Goal: Information Seeking & Learning: Learn about a topic

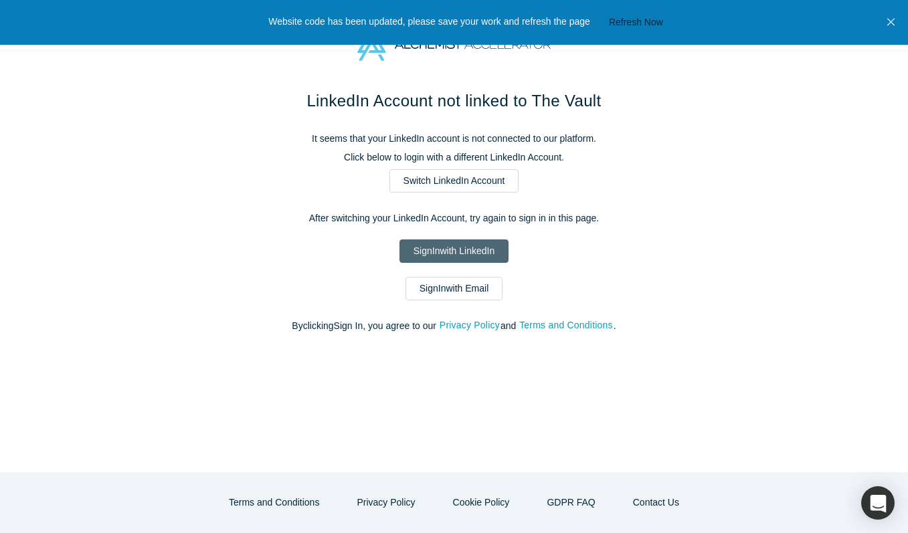
click at [450, 247] on link "Sign In with LinkedIn" at bounding box center [453, 250] width 109 height 23
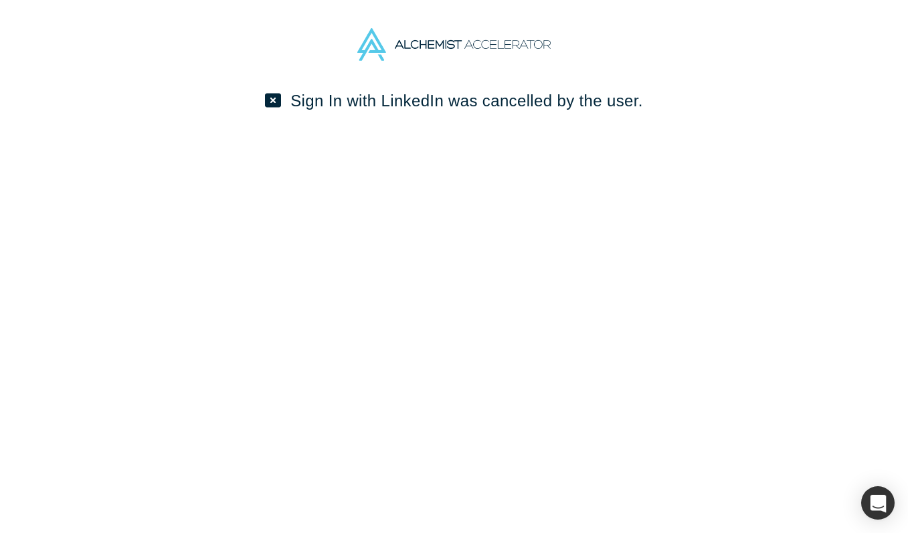
click at [271, 102] on icon at bounding box center [273, 100] width 16 height 16
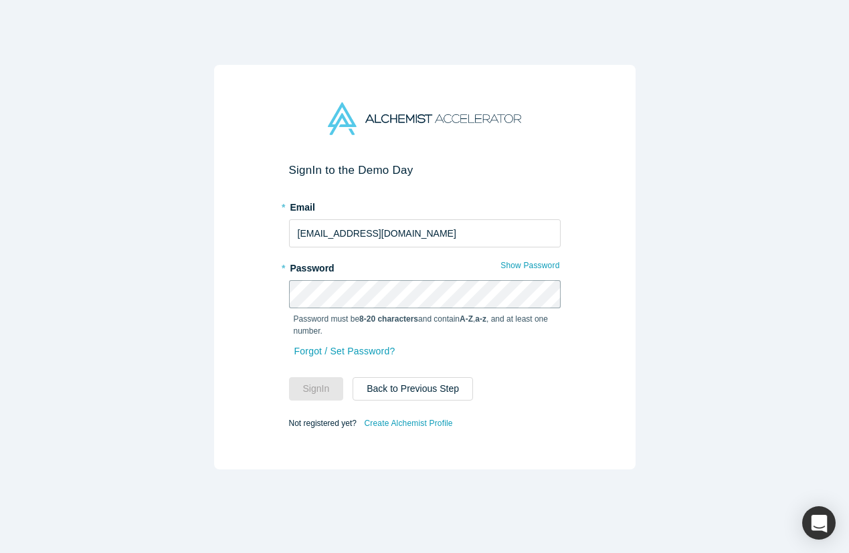
click at [316, 389] on button "Sign In" at bounding box center [316, 388] width 55 height 23
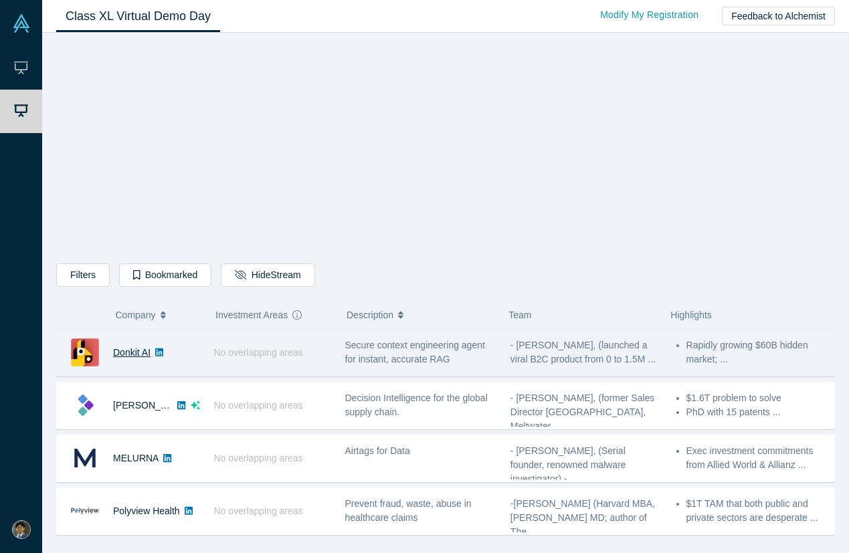
click at [133, 351] on link "Donkit AI" at bounding box center [131, 352] width 37 height 11
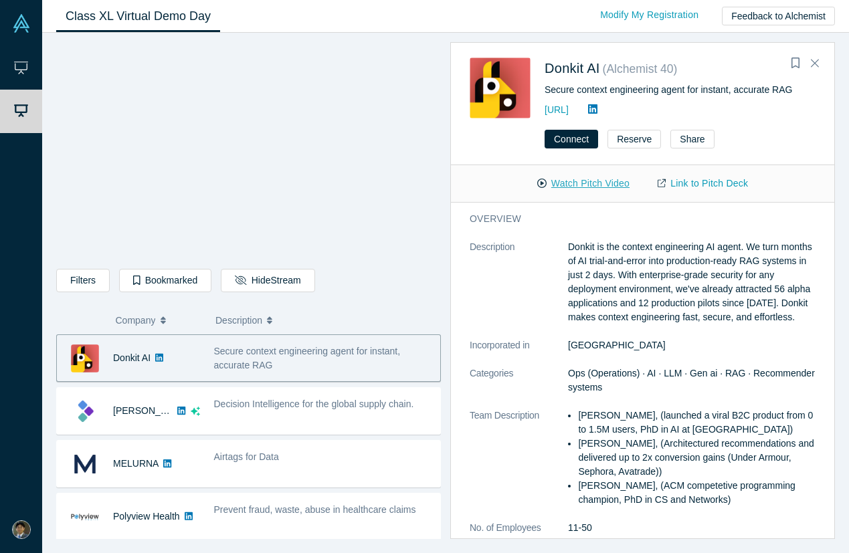
click at [601, 183] on button "Watch Pitch Video" at bounding box center [583, 183] width 120 height 23
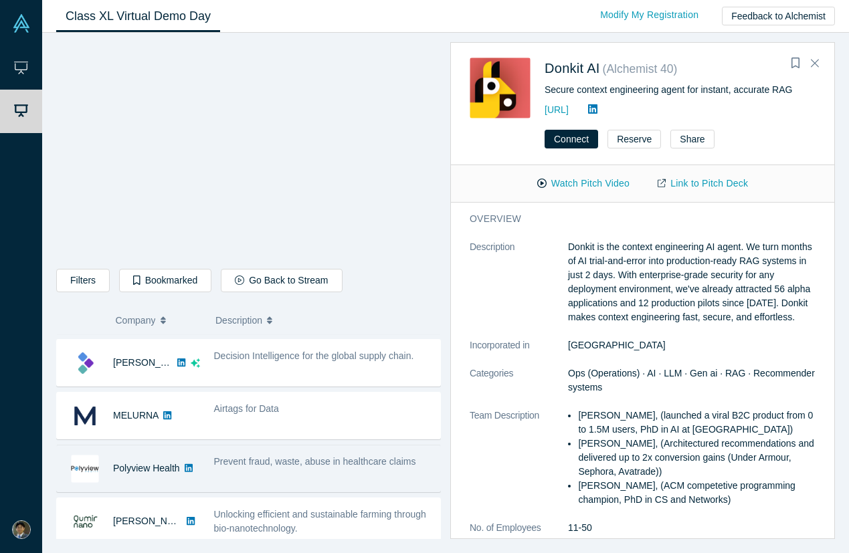
scroll to position [43, 0]
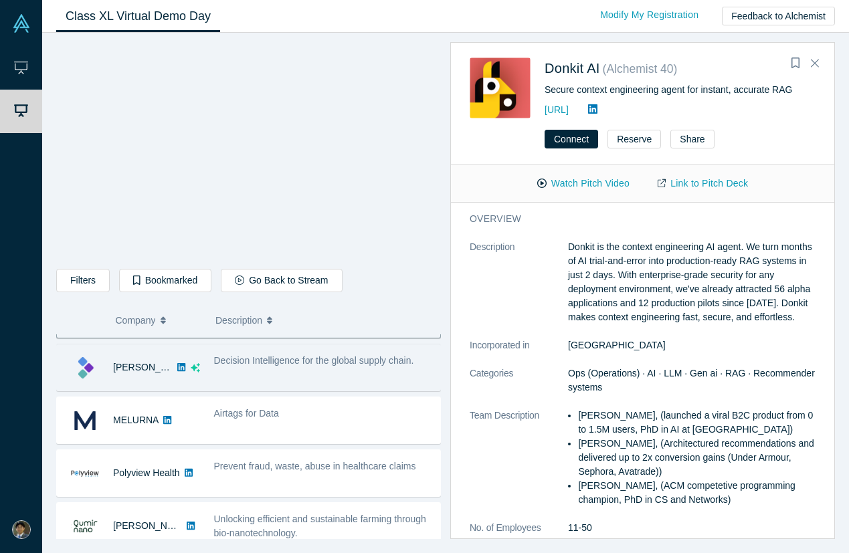
click at [324, 378] on div "Decision Intelligence for the global supply chain." at bounding box center [323, 367] width 233 height 42
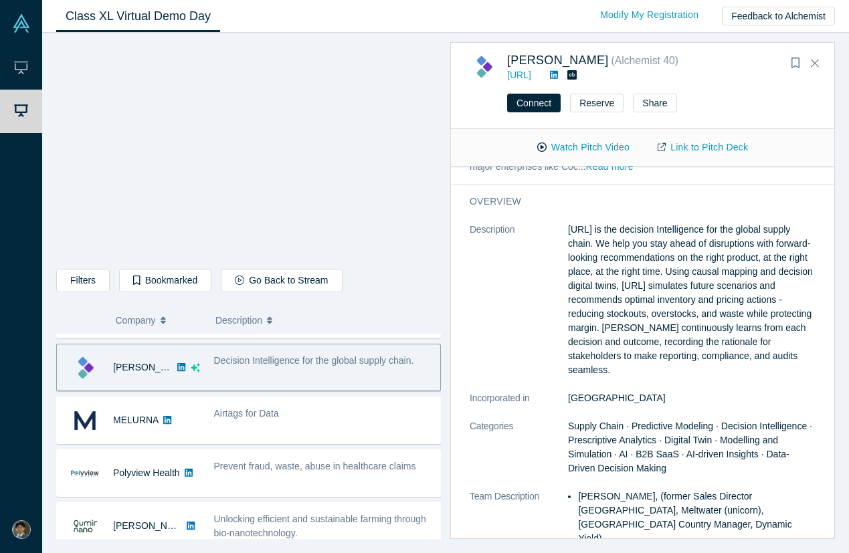
scroll to position [106, 0]
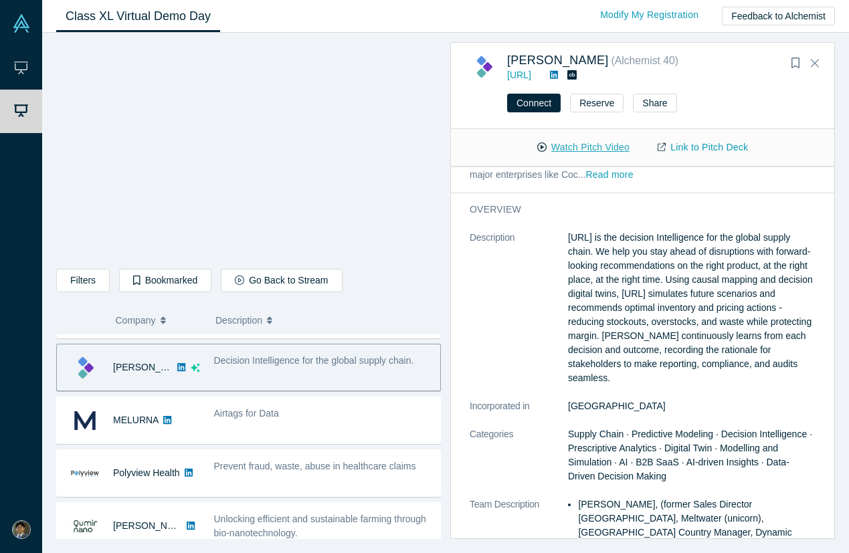
click at [588, 144] on button "Watch Pitch Video" at bounding box center [583, 147] width 120 height 23
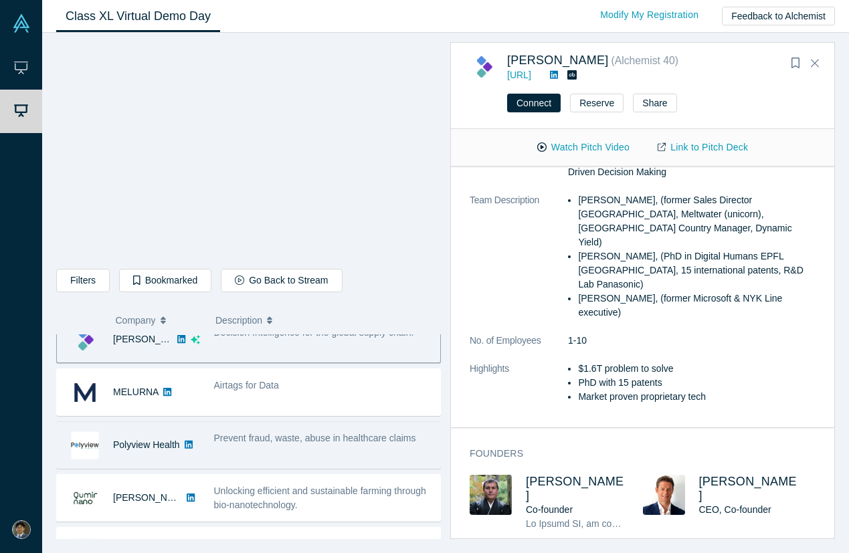
scroll to position [72, 0]
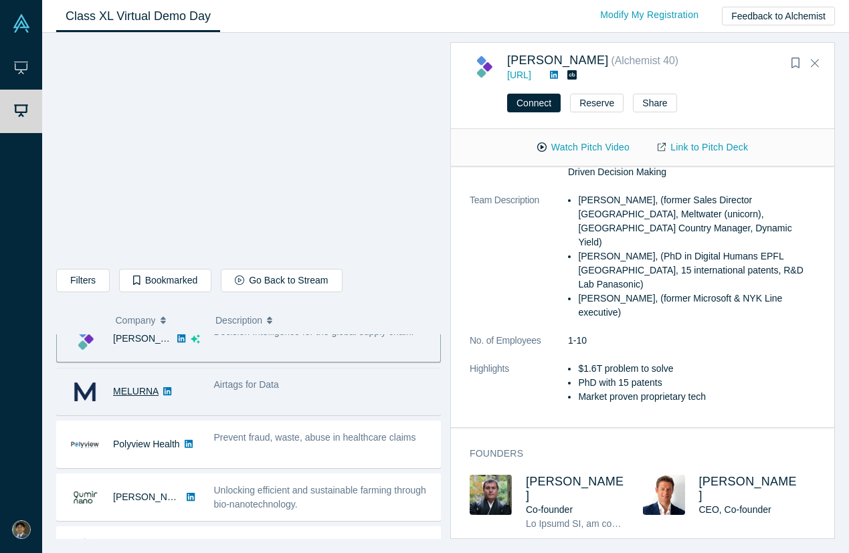
click at [142, 393] on link "MELURNA" at bounding box center [135, 391] width 45 height 11
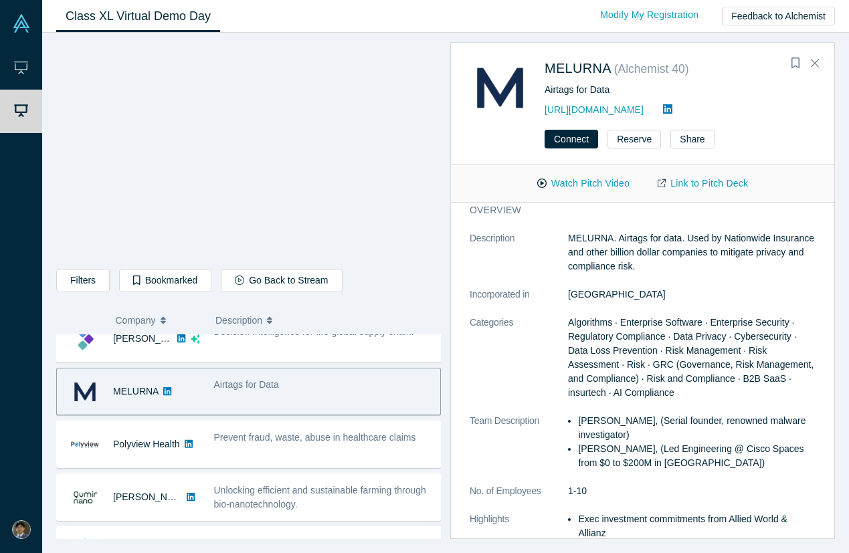
scroll to position [0, 0]
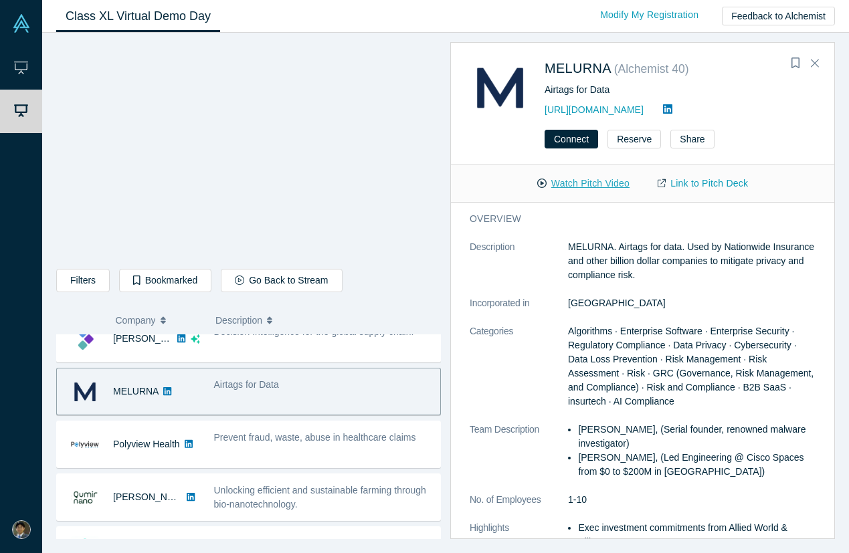
click at [603, 184] on button "Watch Pitch Video" at bounding box center [583, 183] width 120 height 23
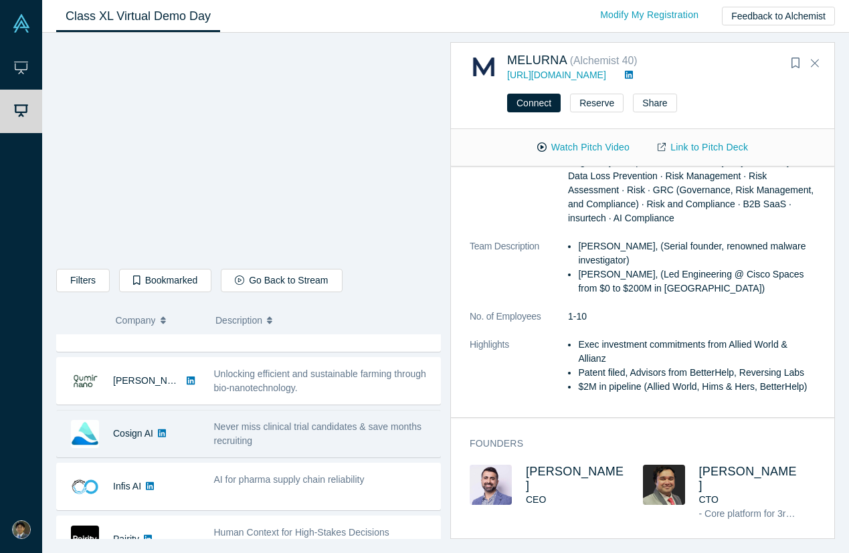
scroll to position [193, 0]
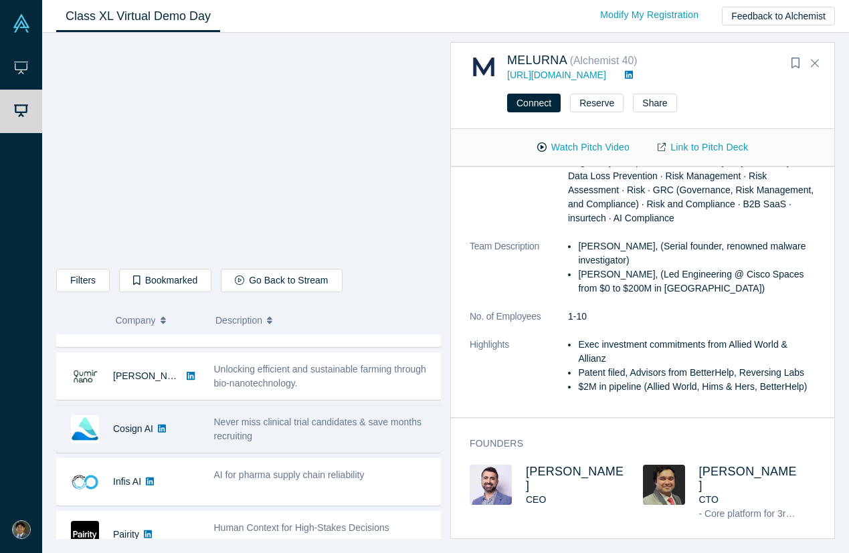
click at [80, 428] on img at bounding box center [85, 429] width 28 height 28
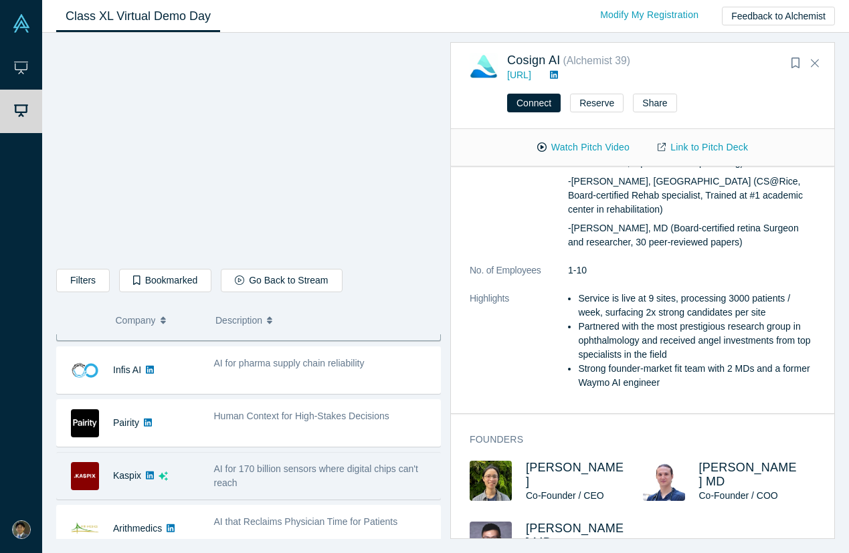
scroll to position [312, 0]
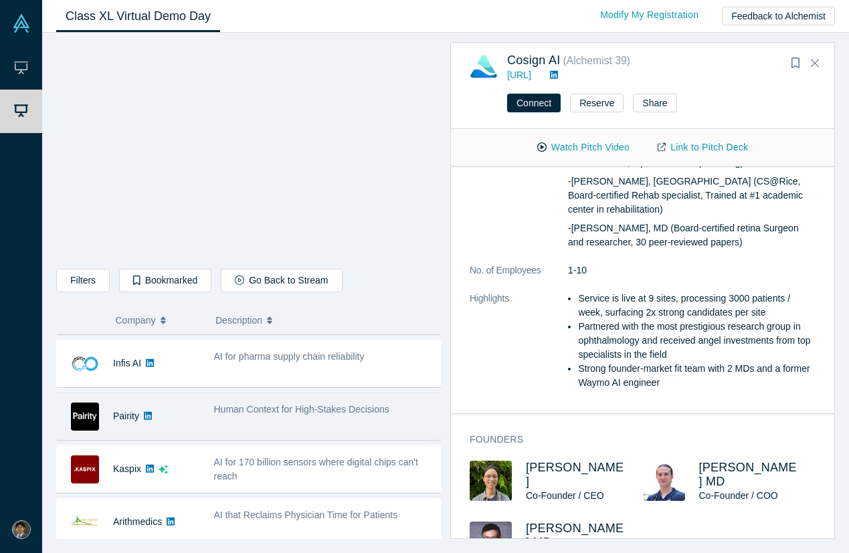
click at [332, 419] on div "Human Context for High-Stakes Decisions" at bounding box center [323, 416] width 233 height 42
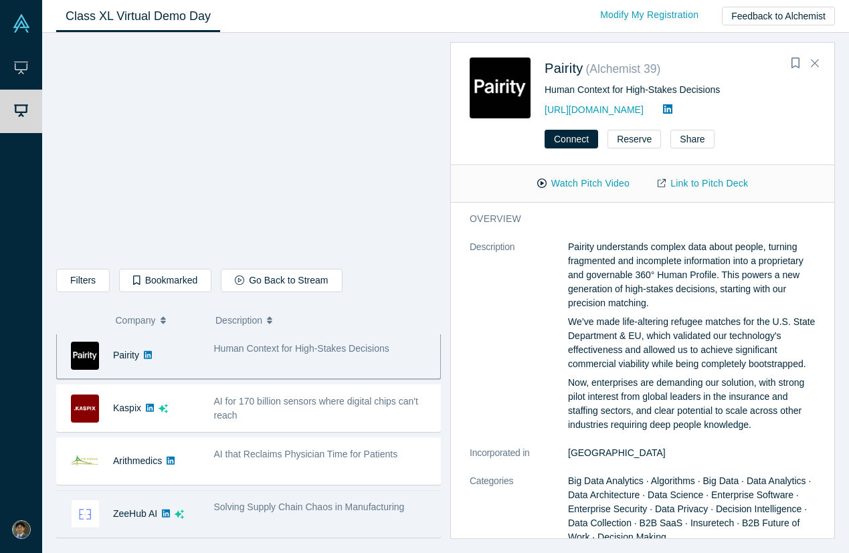
scroll to position [377, 0]
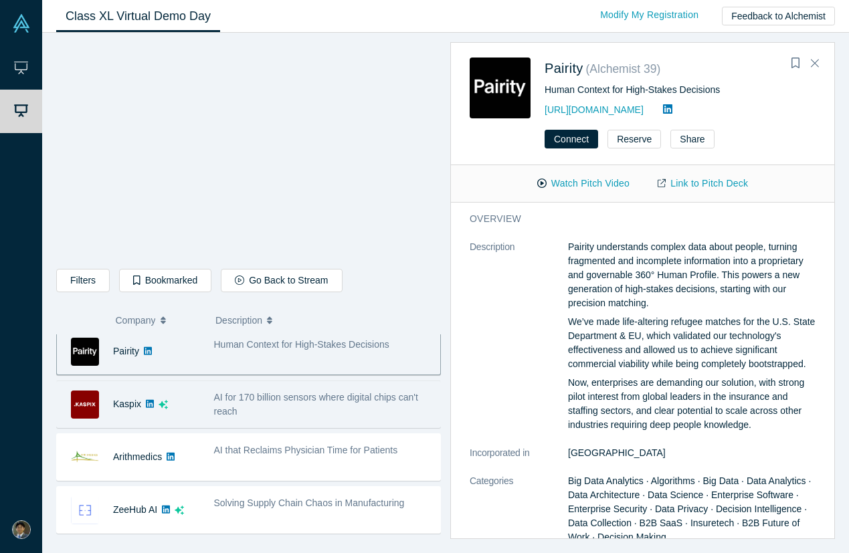
click at [310, 409] on div "AI for 170 billion sensors where digital chips can't reach" at bounding box center [323, 405] width 219 height 28
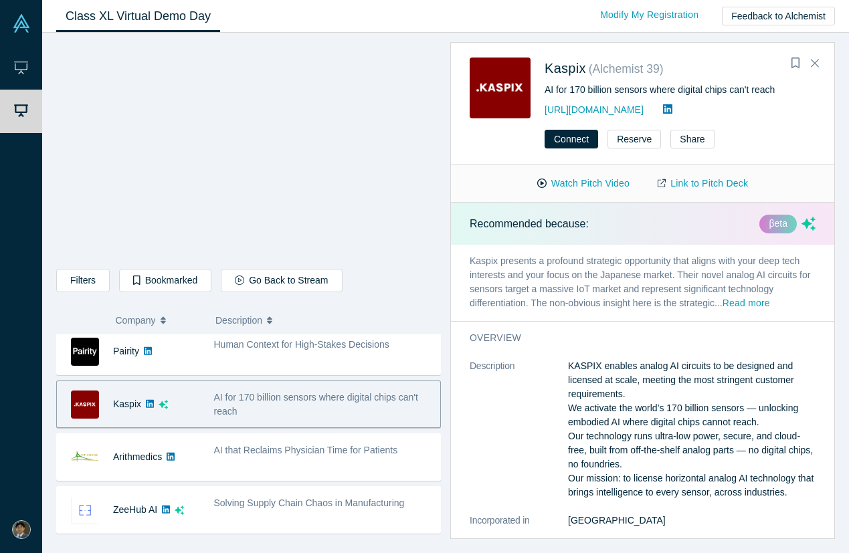
scroll to position [0, 0]
click at [592, 183] on button "Watch Pitch Video" at bounding box center [583, 183] width 120 height 23
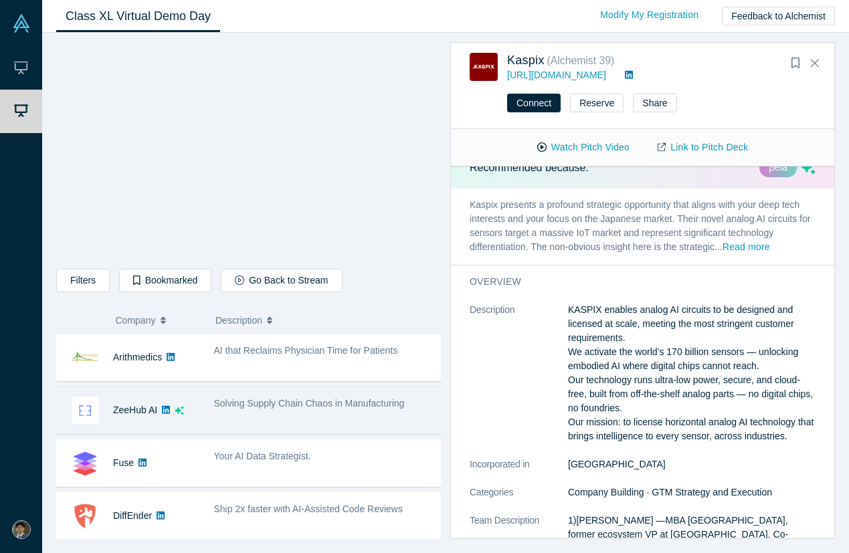
scroll to position [480, 0]
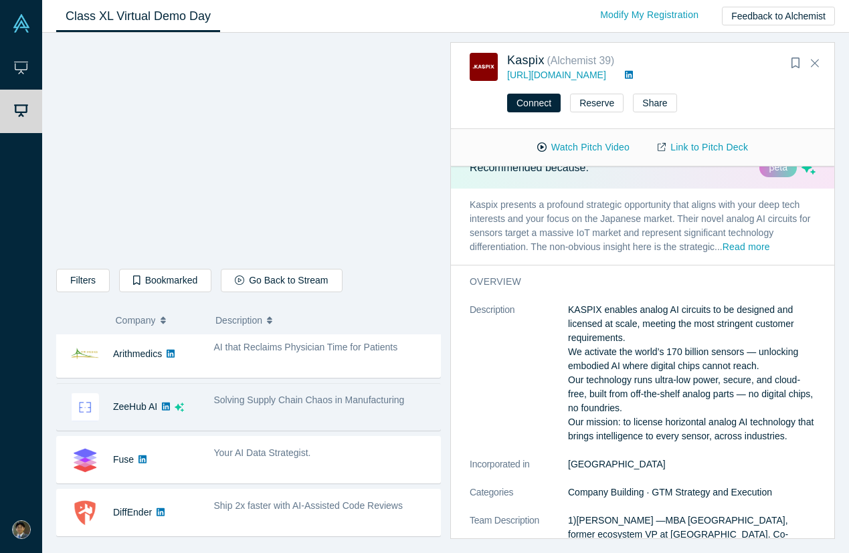
click at [350, 413] on div "Solving Supply Chain Chaos in Manufacturing" at bounding box center [323, 407] width 233 height 42
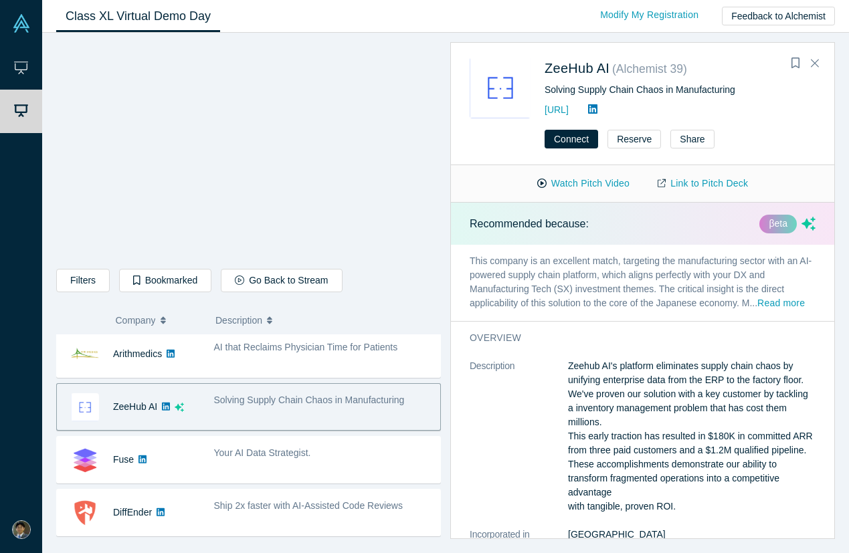
scroll to position [0, 0]
click at [580, 183] on button "Watch Pitch Video" at bounding box center [583, 183] width 120 height 23
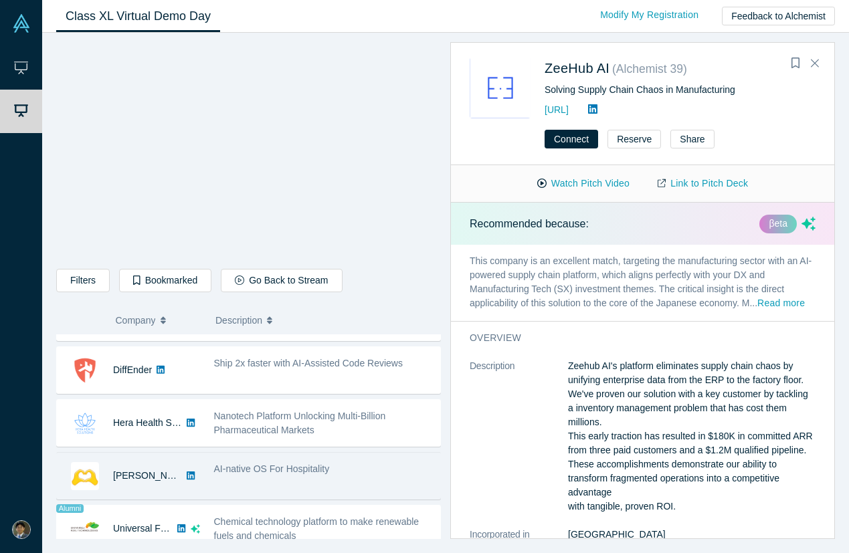
scroll to position [573, 0]
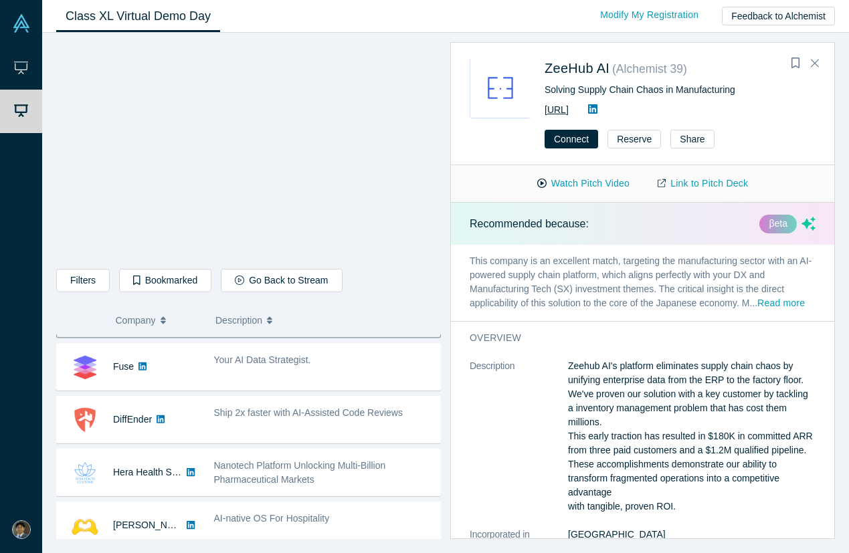
drag, startPoint x: 617, startPoint y: 112, endPoint x: 546, endPoint y: 105, distance: 71.9
click at [546, 105] on div "[URL]" at bounding box center [679, 110] width 271 height 16
copy link "[URL]"
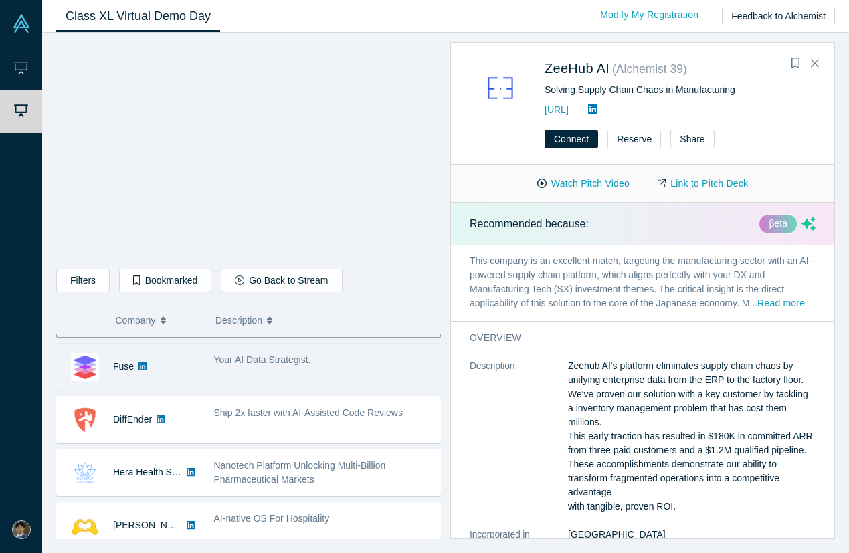
click at [298, 365] on span "Your AI Data Strategist." at bounding box center [262, 360] width 97 height 11
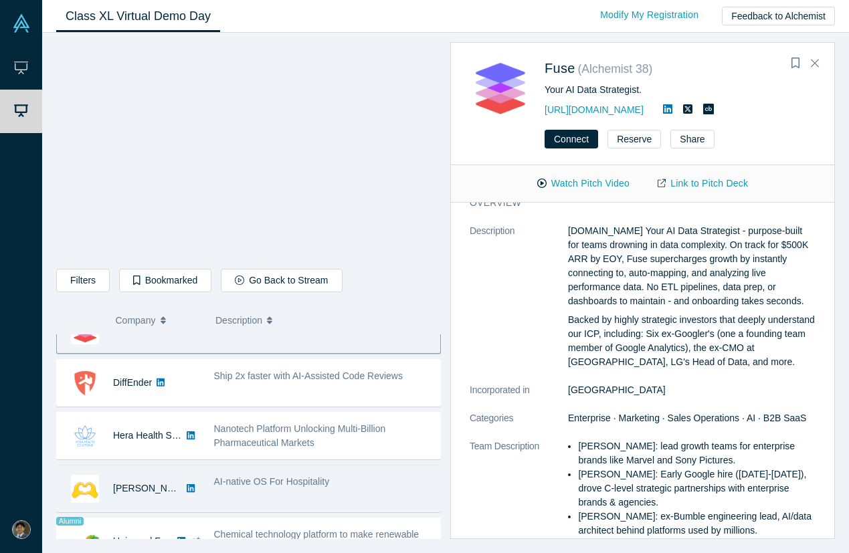
scroll to position [611, 0]
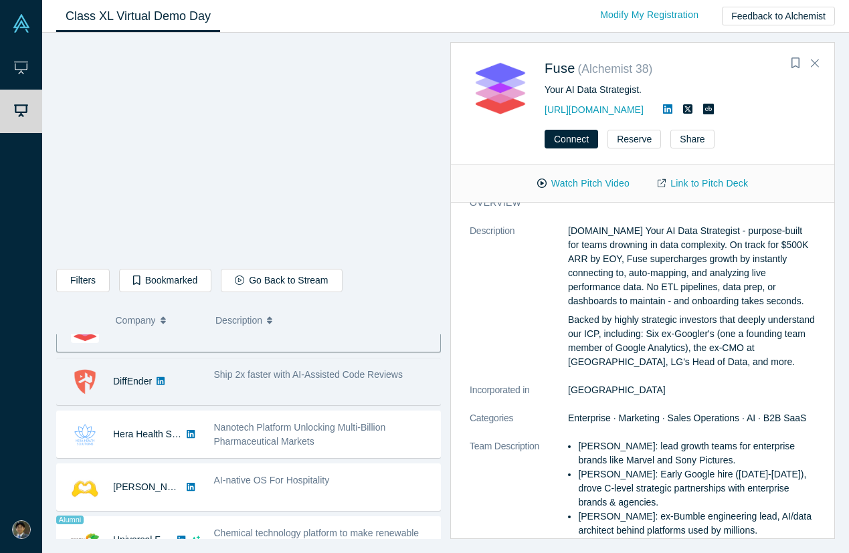
click at [368, 392] on div "Ship 2x faster with AI-Assisted Code Reviews" at bounding box center [323, 382] width 233 height 42
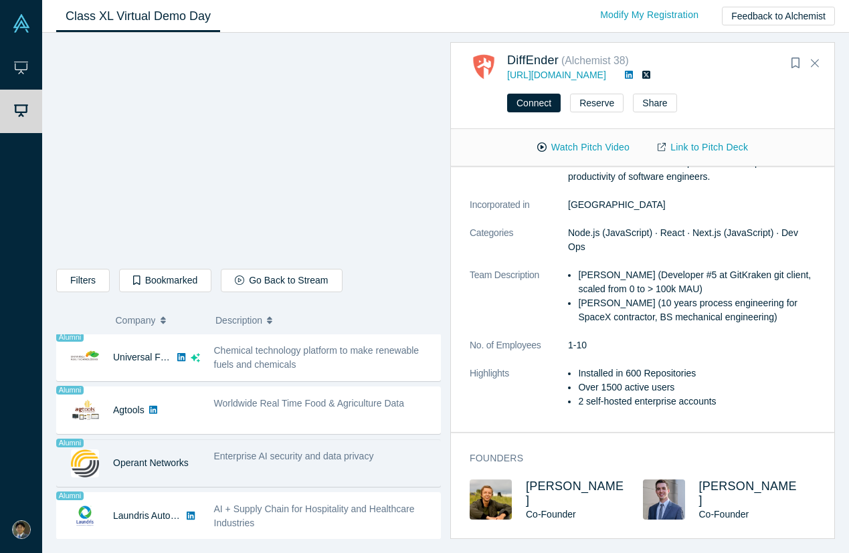
scroll to position [794, 0]
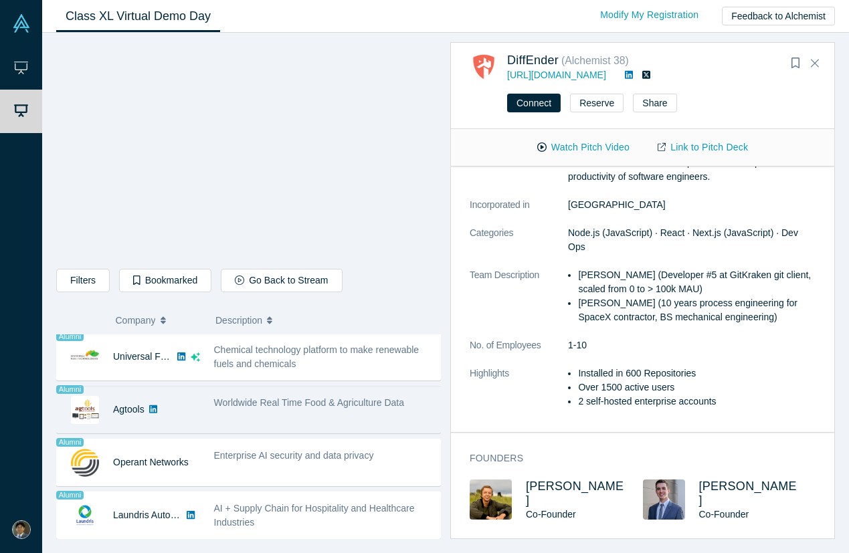
click at [388, 412] on div "Worldwide Real Time Food & Agriculture Data" at bounding box center [323, 410] width 233 height 42
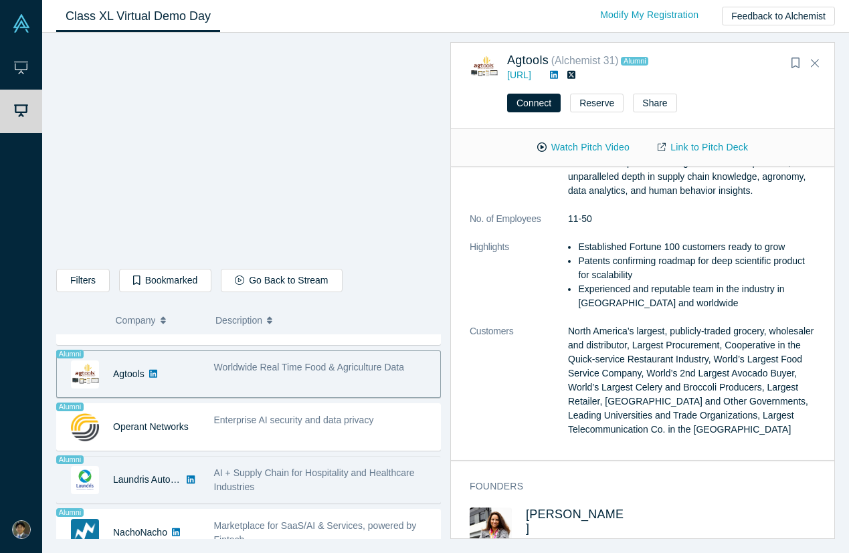
scroll to position [831, 0]
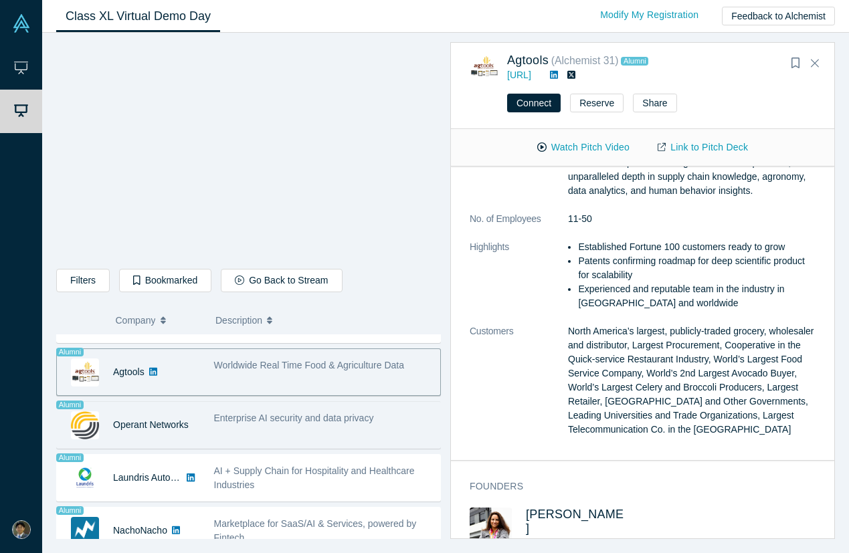
click at [385, 428] on div "Enterprise AI security and data privacy" at bounding box center [323, 425] width 233 height 42
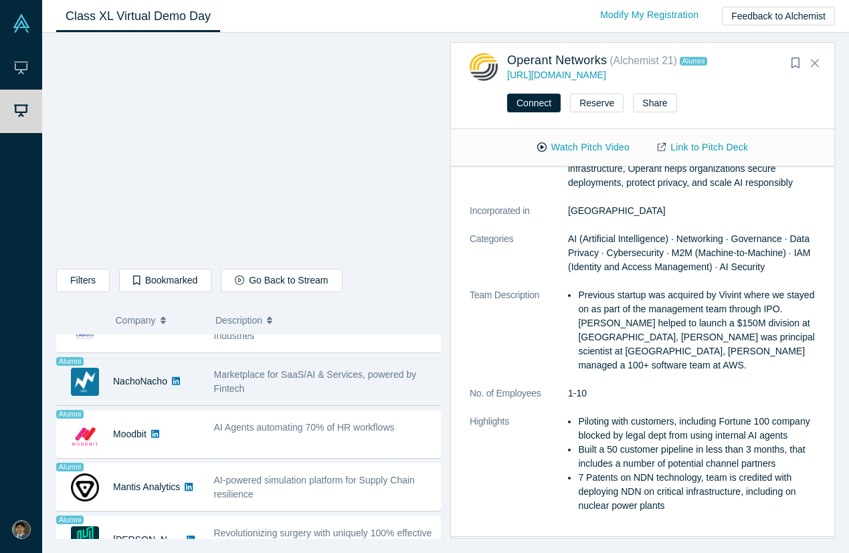
scroll to position [987, 0]
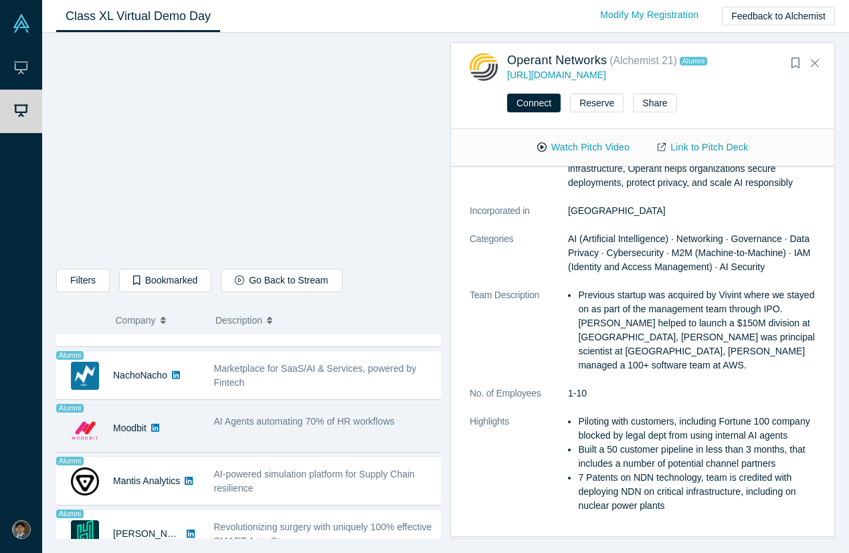
click at [392, 436] on div "AI Agents automating 70% of HR workflows" at bounding box center [323, 428] width 233 height 42
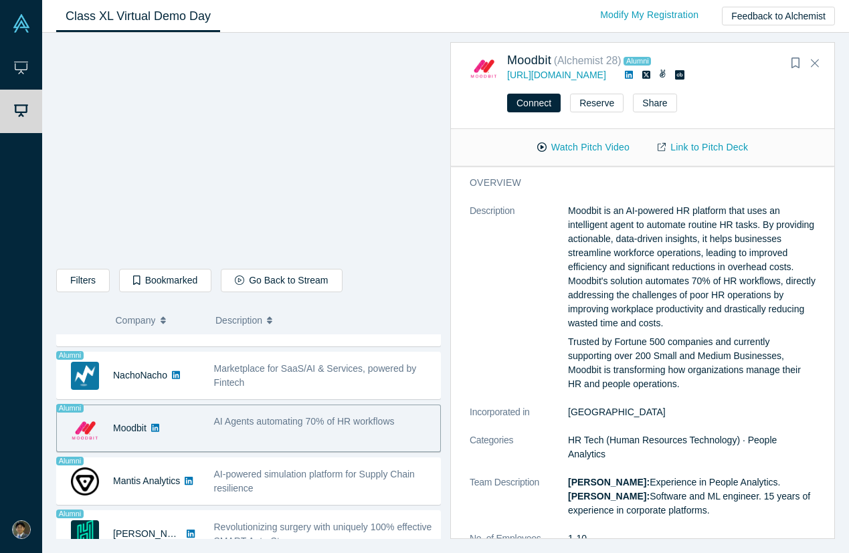
scroll to position [133, 0]
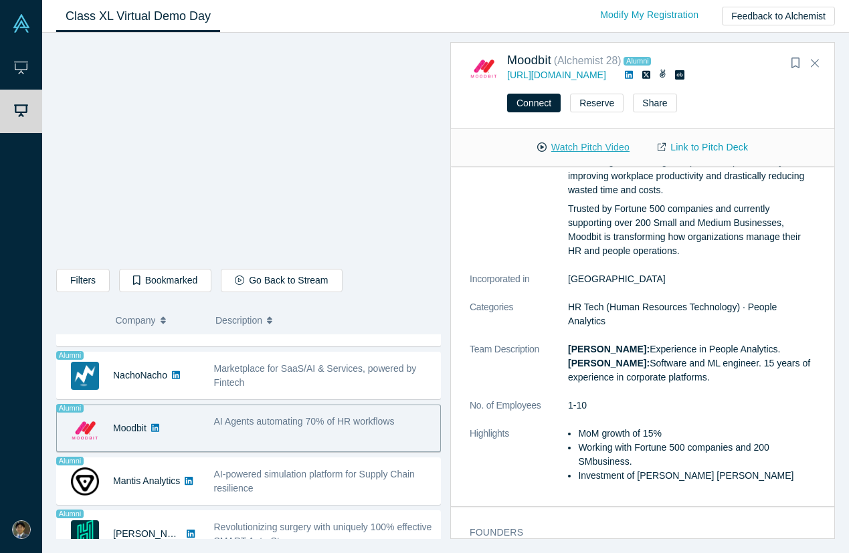
click at [584, 151] on button "Watch Pitch Video" at bounding box center [583, 147] width 120 height 23
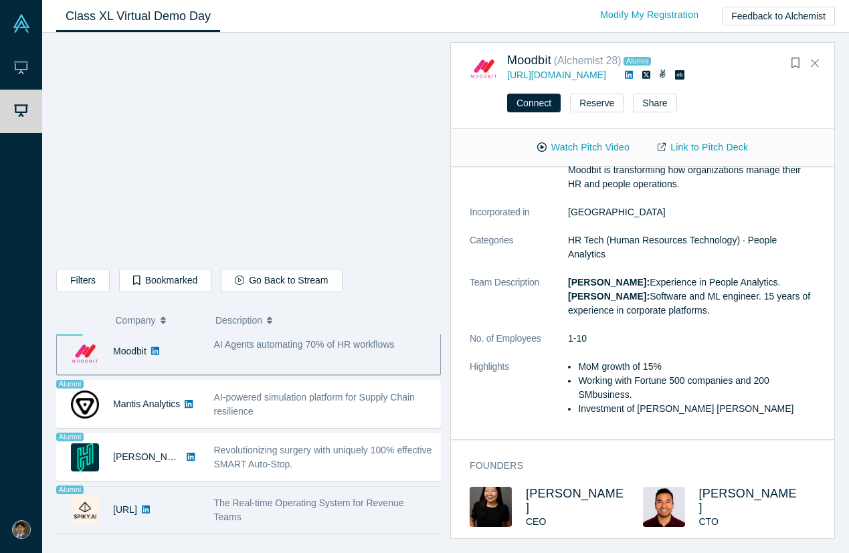
scroll to position [1064, 0]
